Goal: Find specific page/section: Find specific page/section

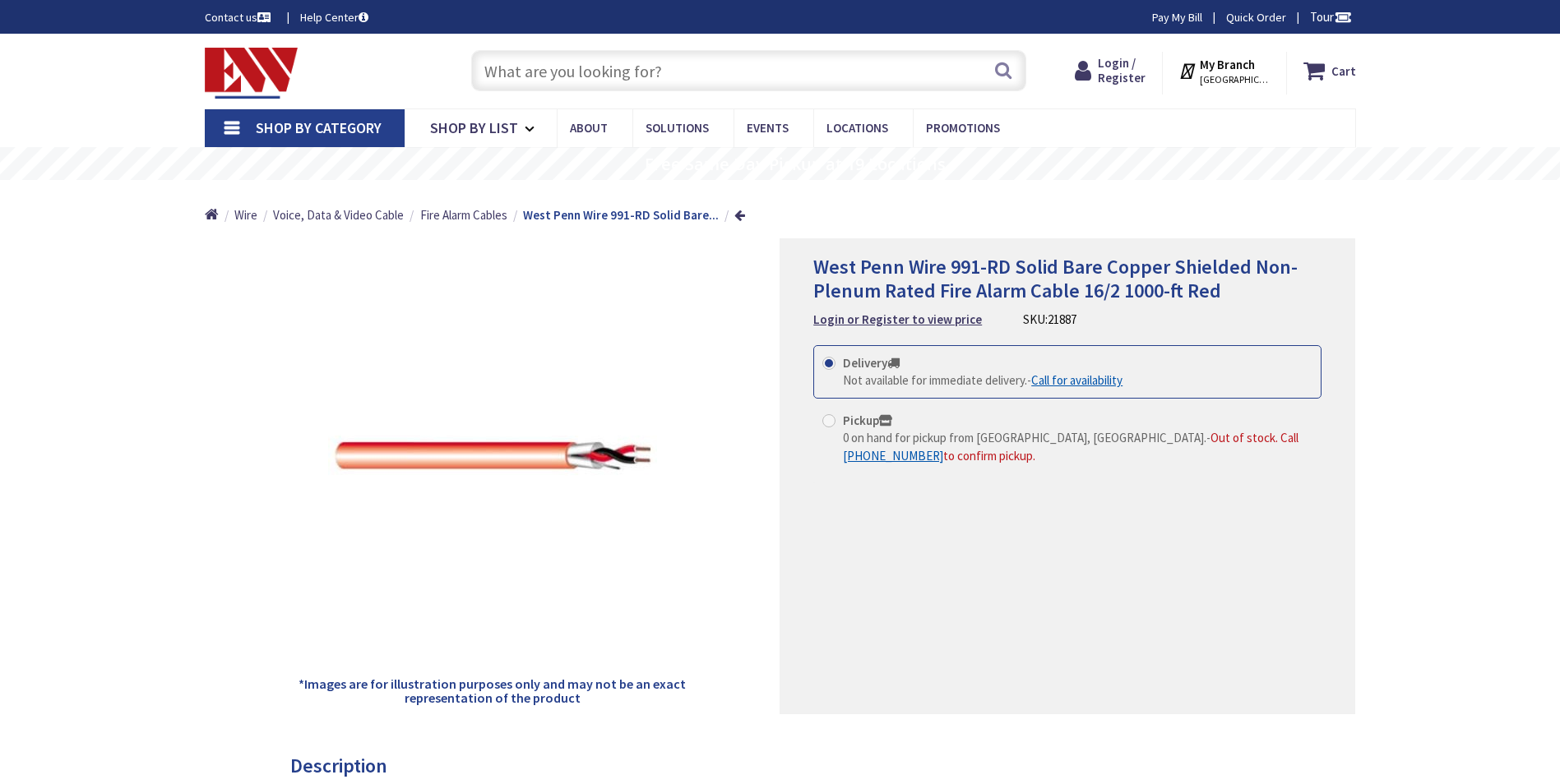
click at [568, 75] on input "text" at bounding box center [748, 70] width 555 height 41
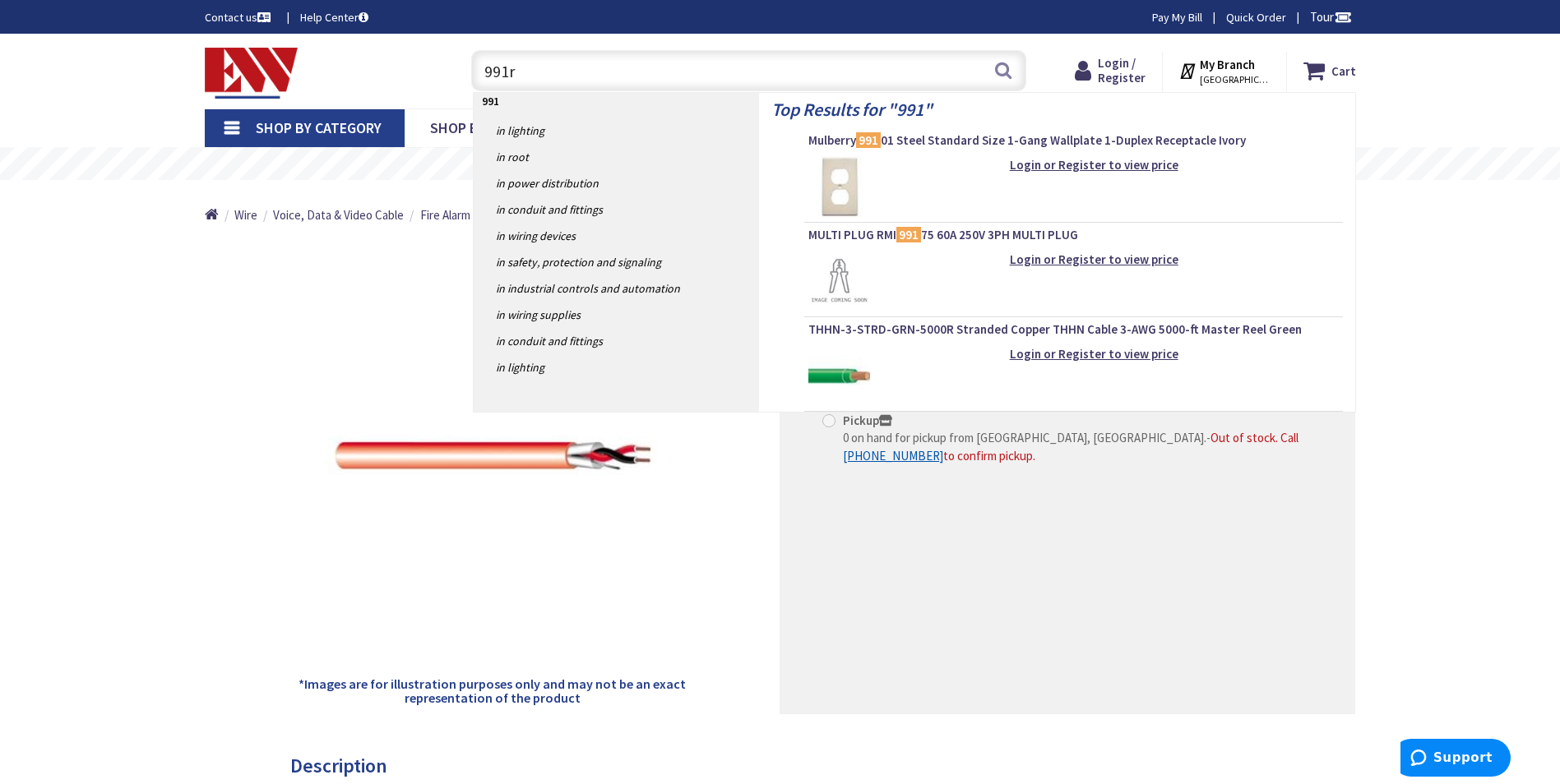
type input "991rd"
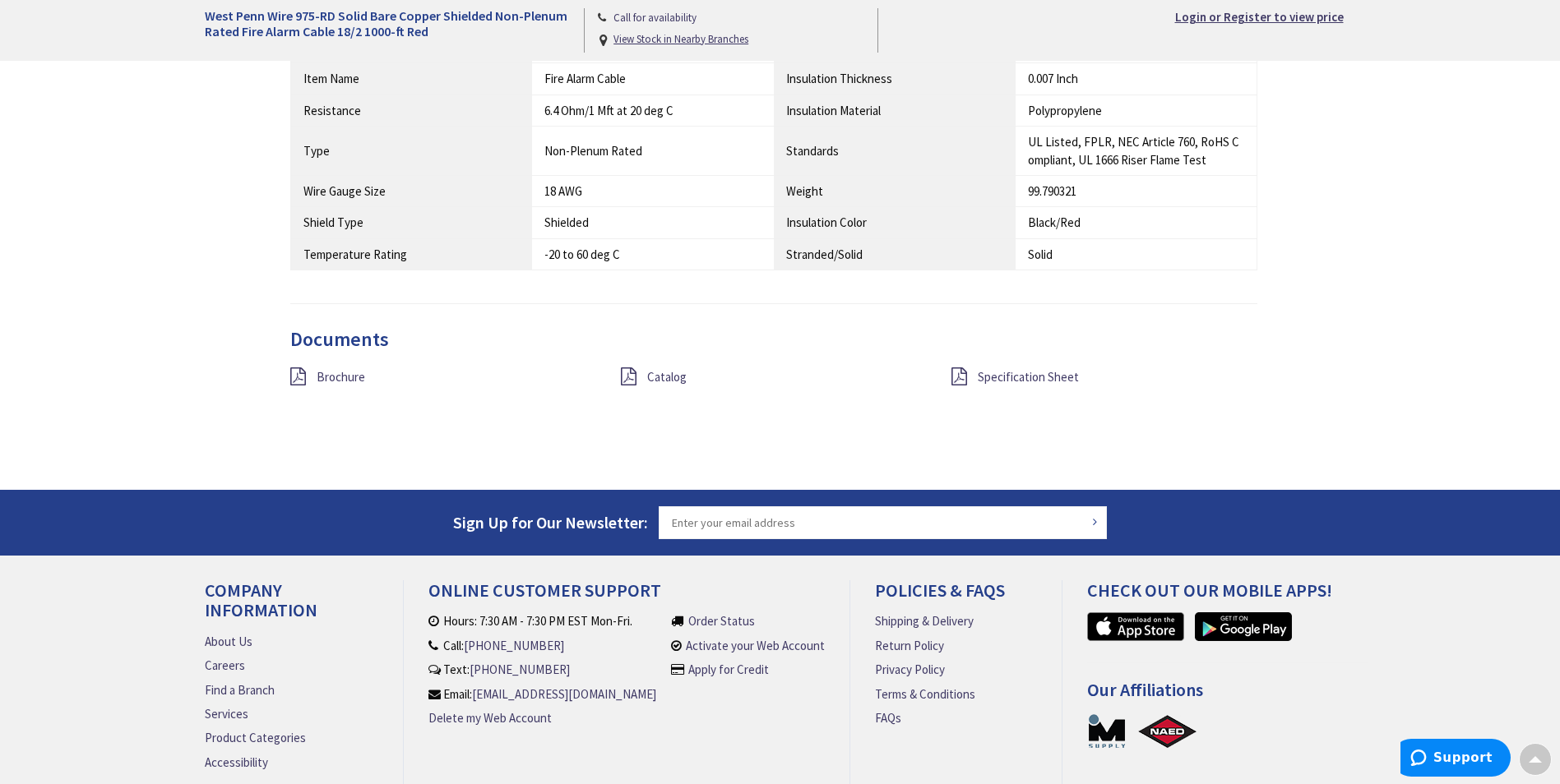
scroll to position [1315, 0]
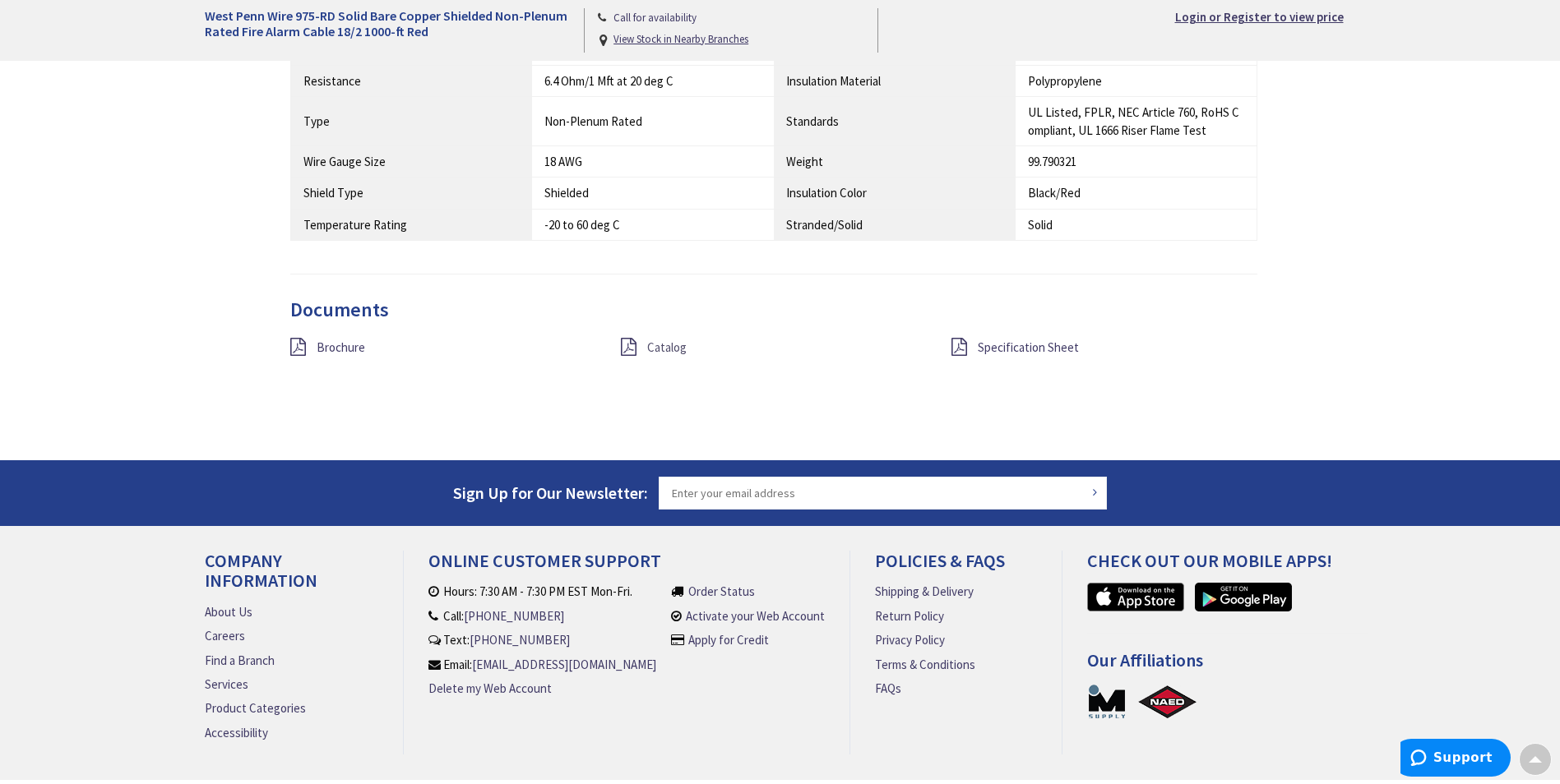
click at [666, 344] on span "Catalog" at bounding box center [667, 347] width 39 height 16
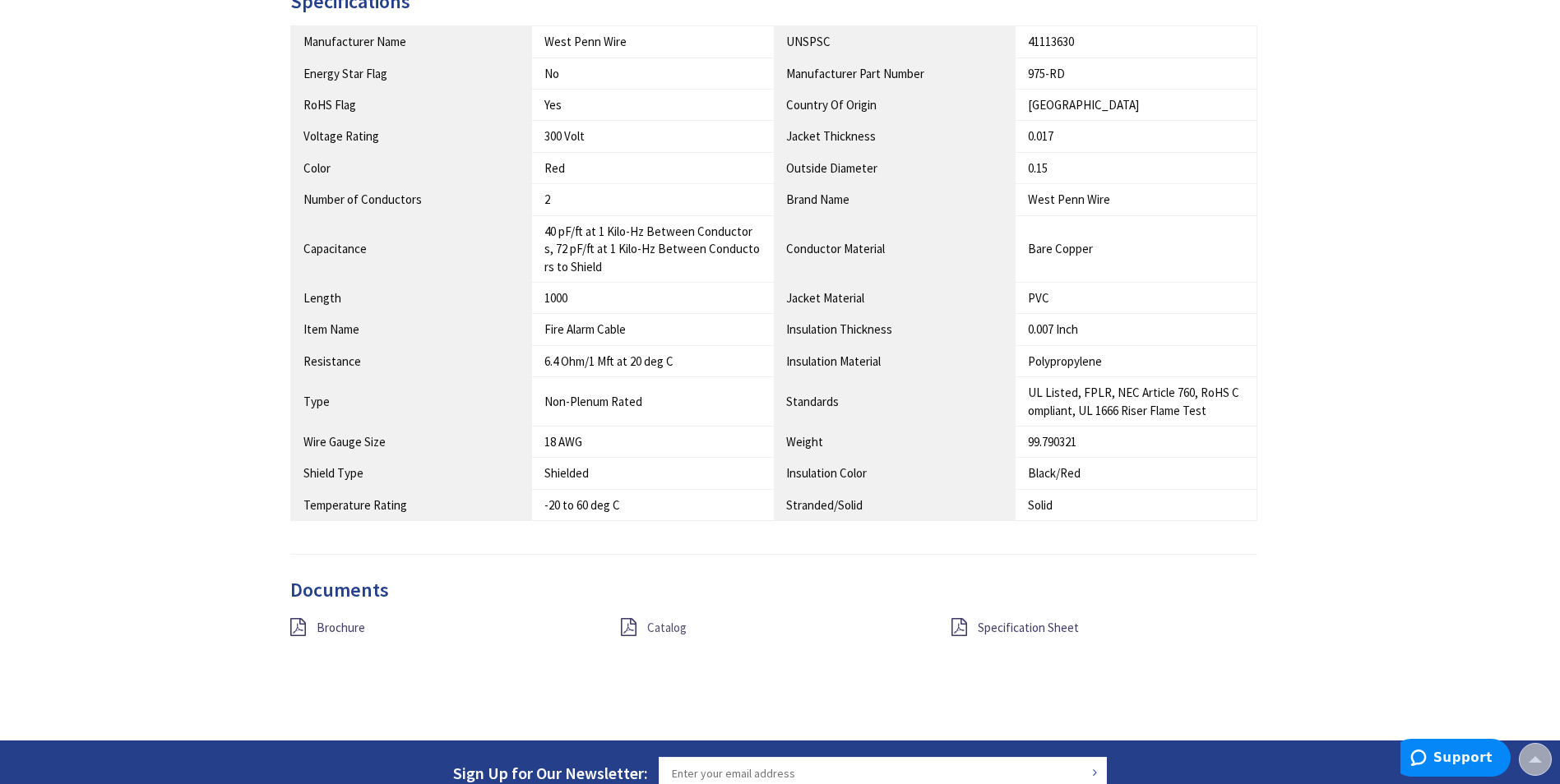
scroll to position [83, 0]
